Goal: Information Seeking & Learning: Understand process/instructions

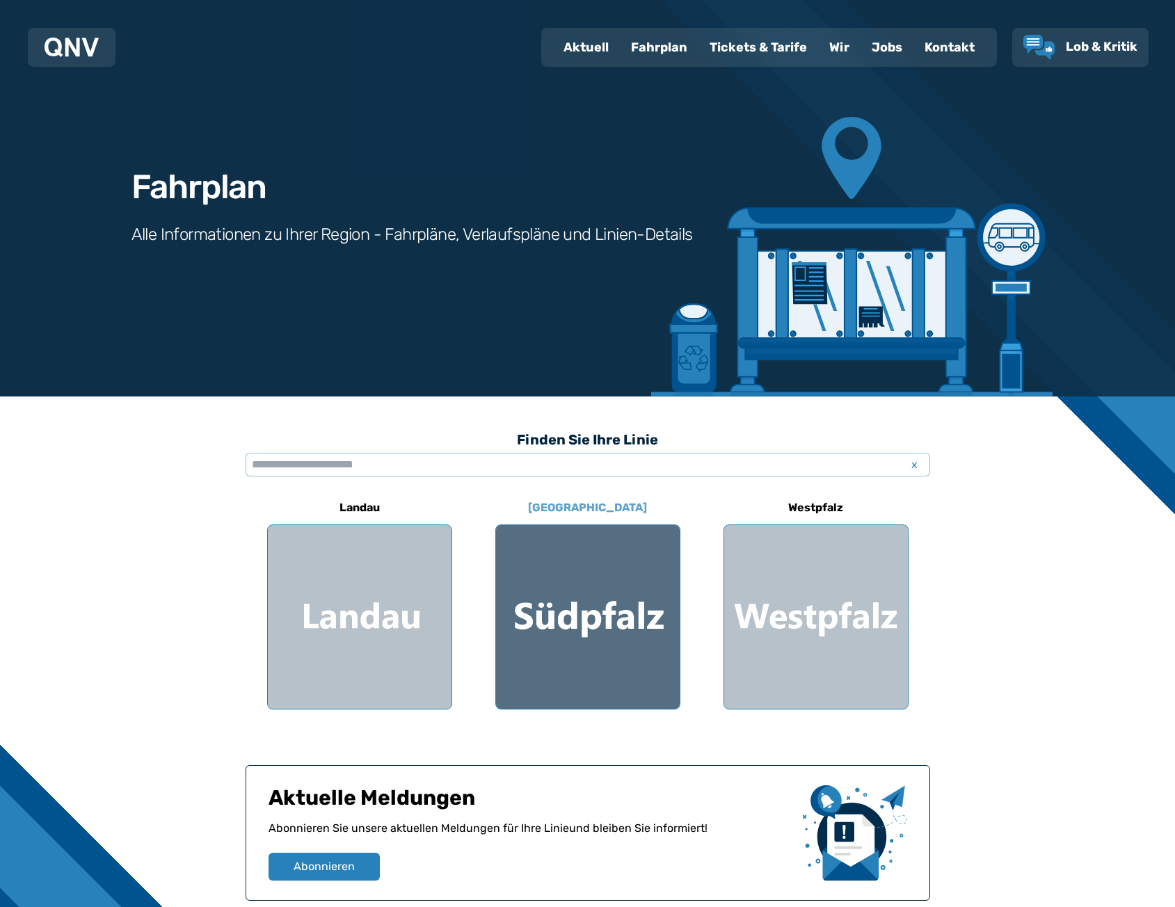
click at [607, 595] on div at bounding box center [588, 617] width 184 height 184
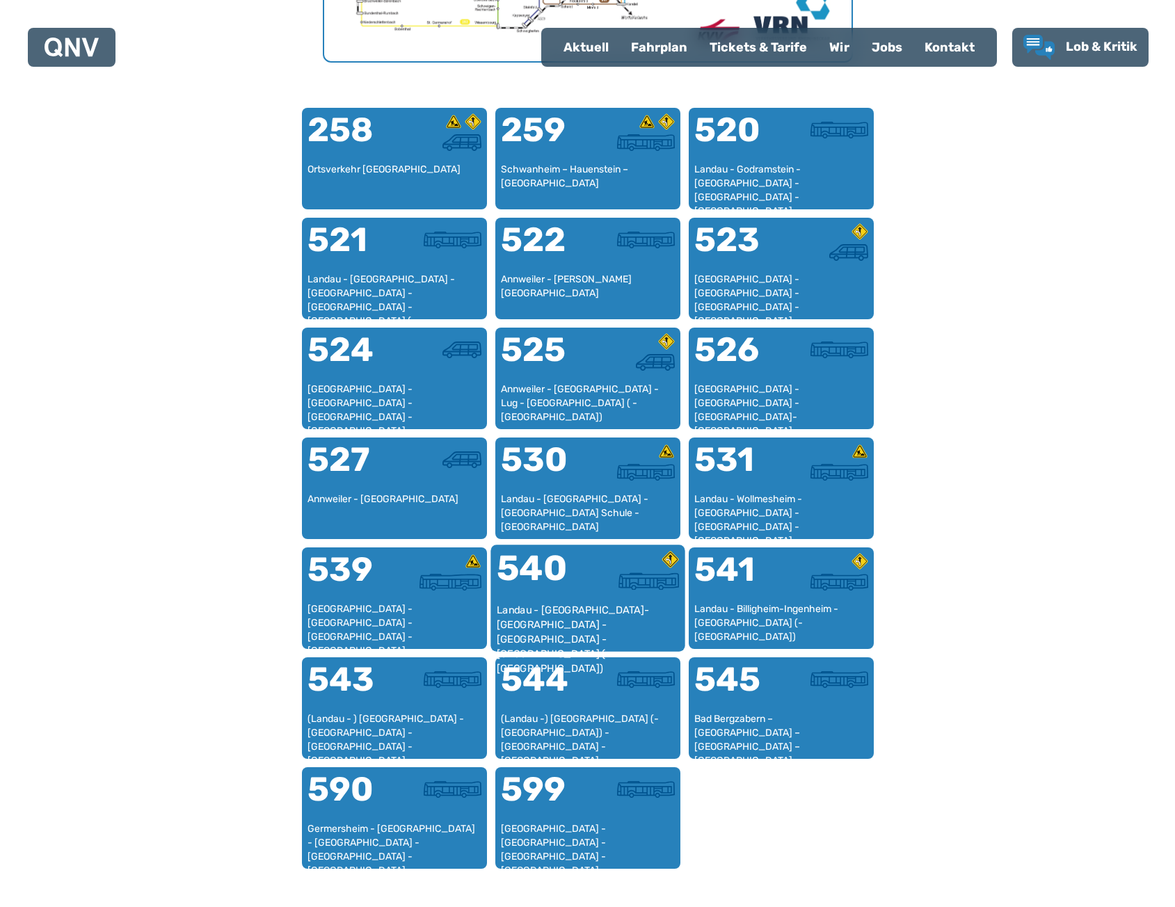
click at [585, 603] on div "Landau - [GEOGRAPHIC_DATA]-[GEOGRAPHIC_DATA] - [GEOGRAPHIC_DATA] - [GEOGRAPHIC_…" at bounding box center [587, 624] width 183 height 42
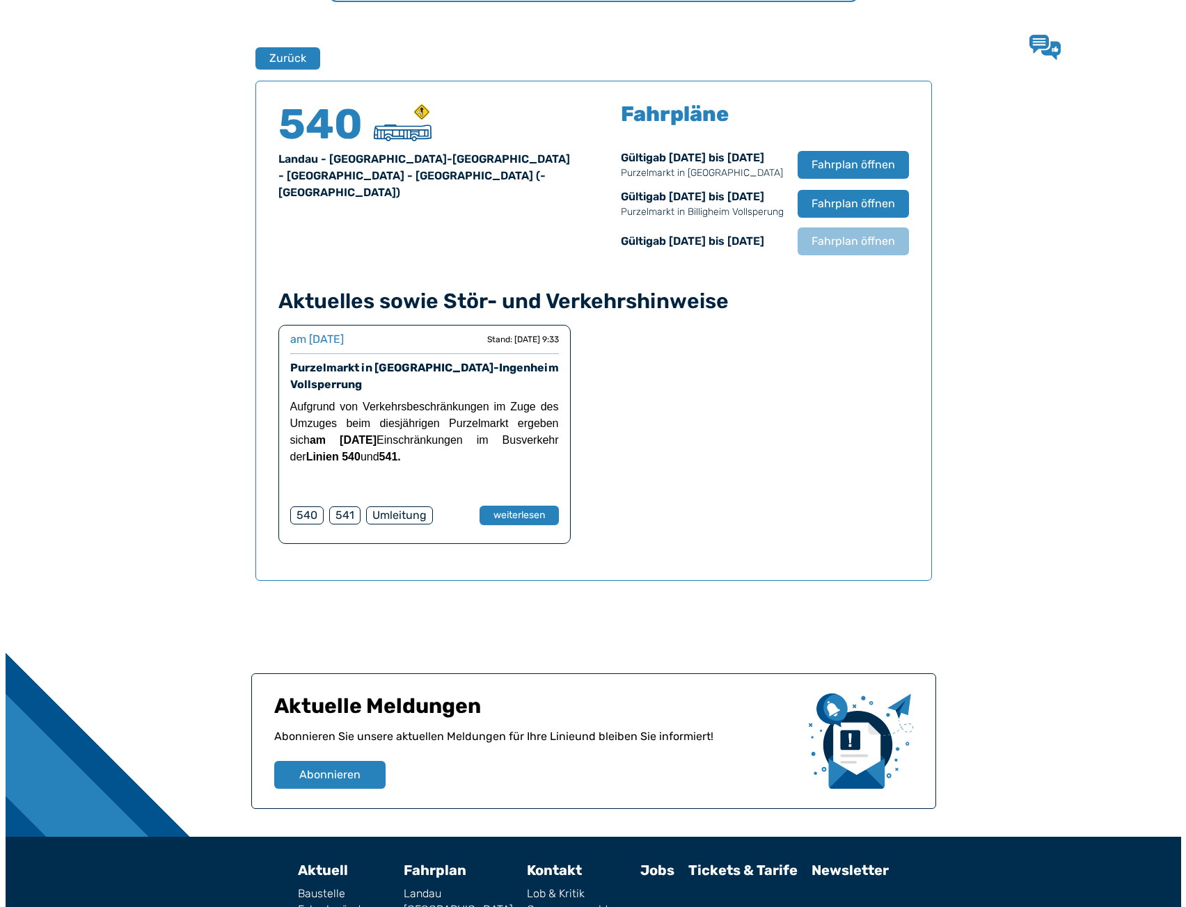
scroll to position [917, 0]
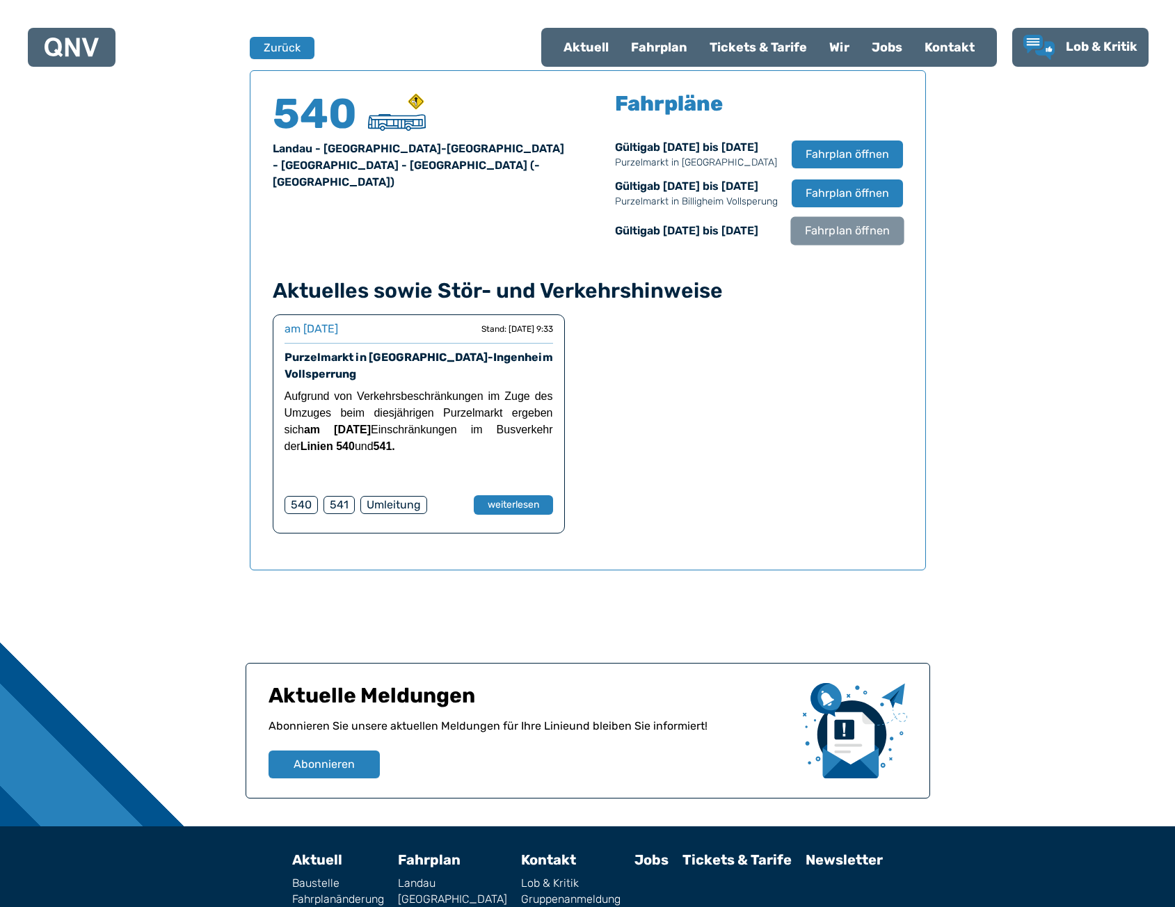
click at [853, 227] on span "Fahrplan öffnen" at bounding box center [846, 231] width 85 height 17
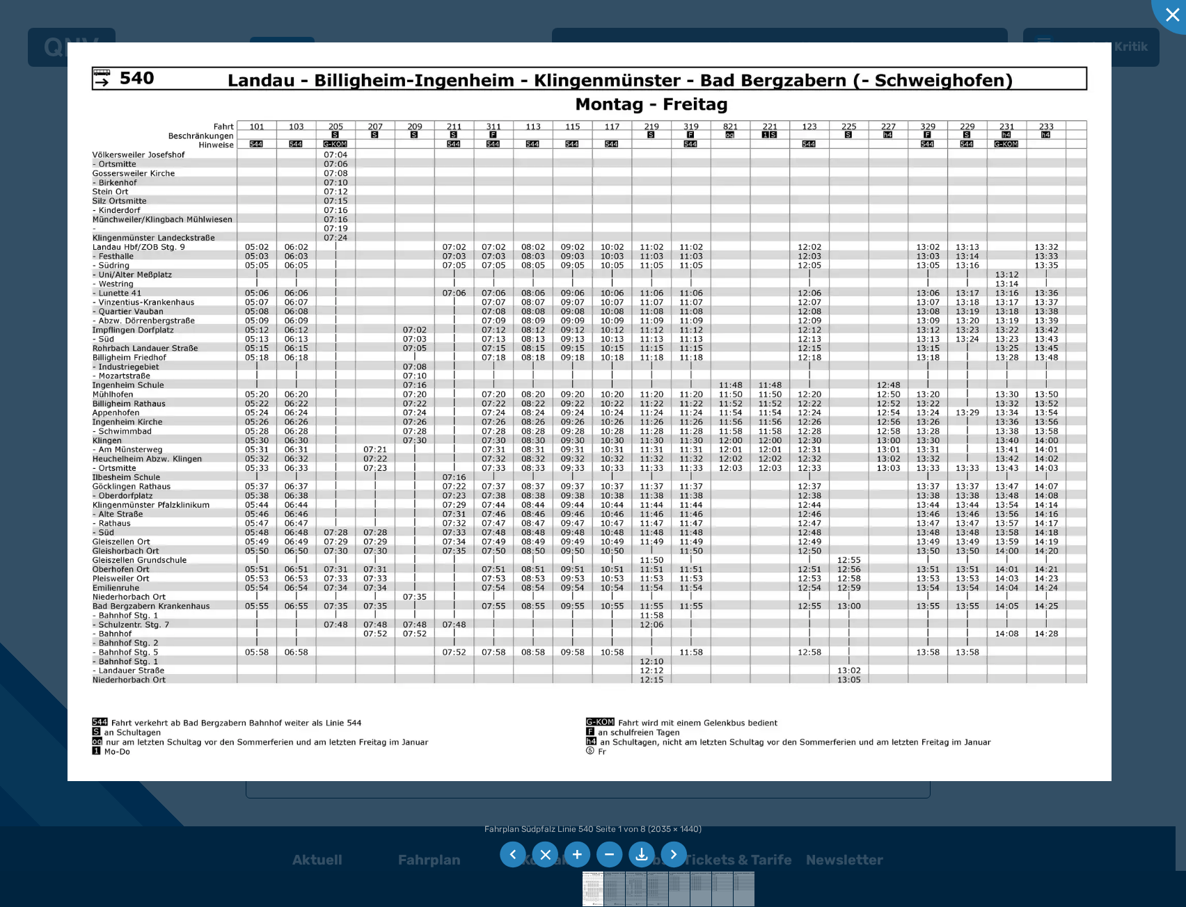
click at [678, 377] on img at bounding box center [589, 411] width 1044 height 739
click at [698, 397] on img at bounding box center [589, 411] width 1044 height 739
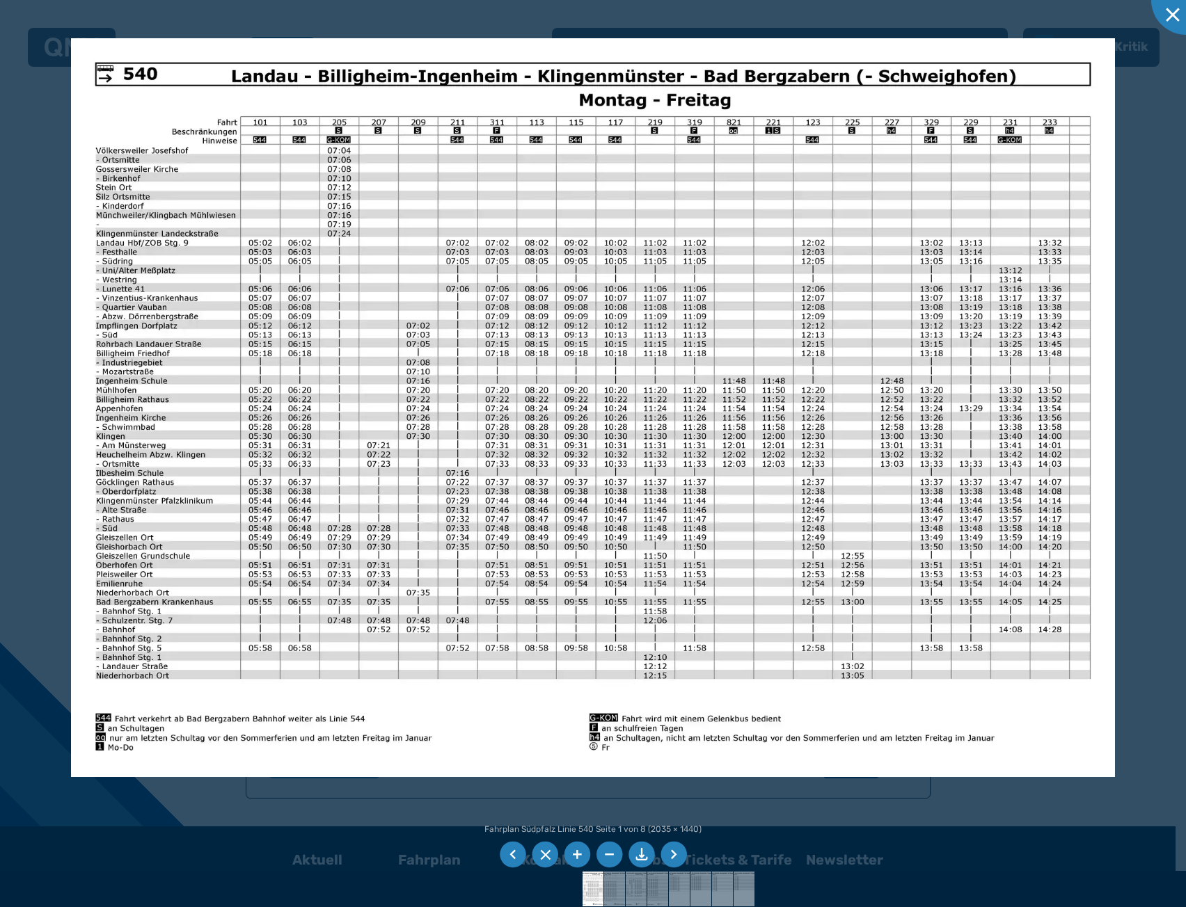
click at [818, 454] on img at bounding box center [593, 407] width 1044 height 739
